Goal: Navigation & Orientation: Find specific page/section

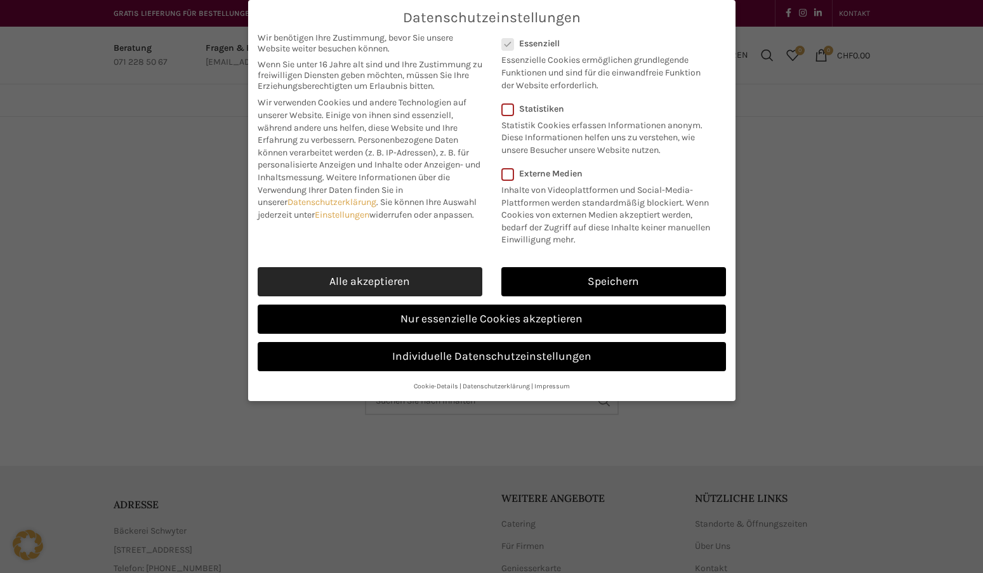
click at [428, 279] on link "Alle akzeptieren" at bounding box center [370, 281] width 225 height 29
checkbox input "true"
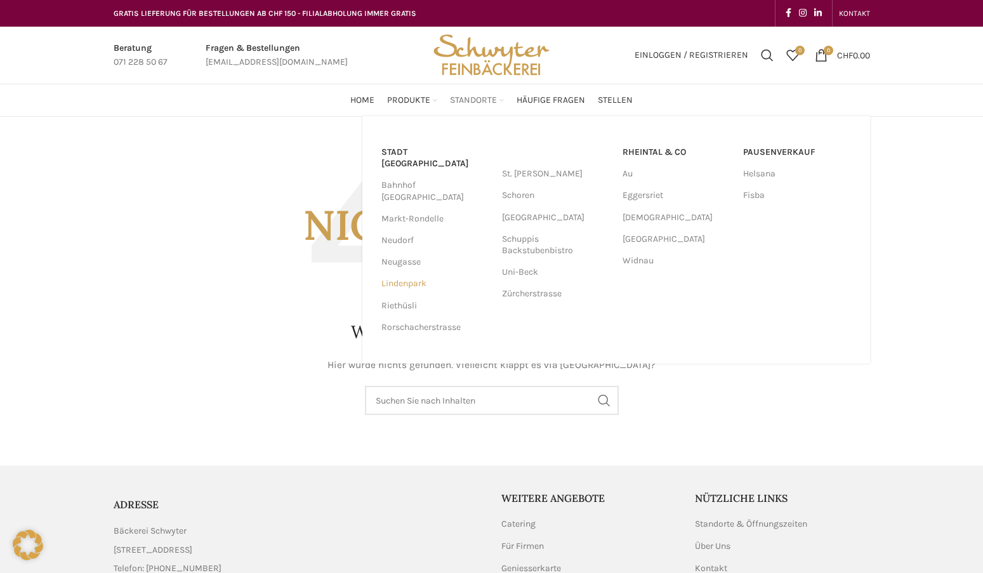
click at [411, 273] on link "Lindenpark" at bounding box center [435, 284] width 108 height 22
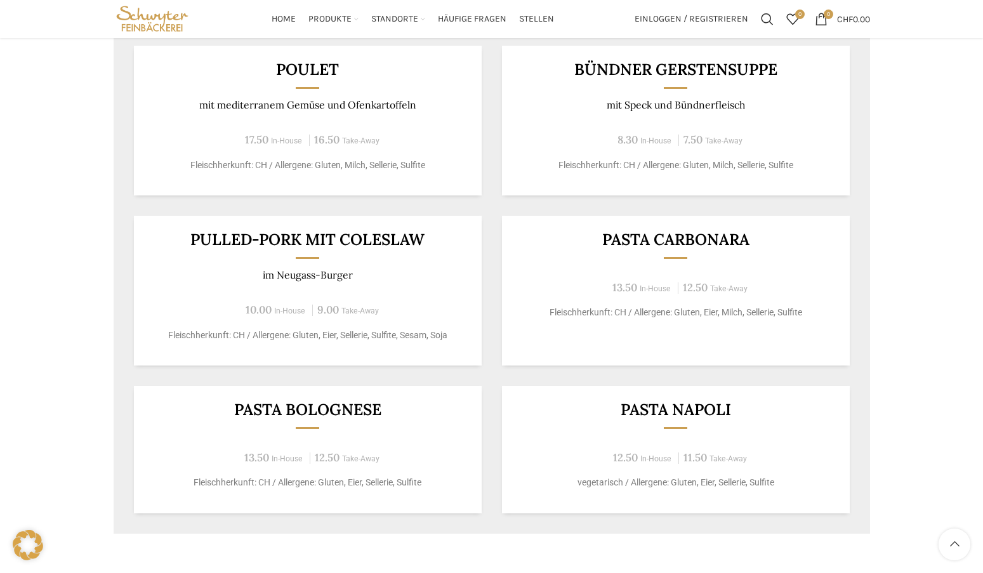
scroll to position [812, 0]
